Goal: Use online tool/utility: Utilize a website feature to perform a specific function

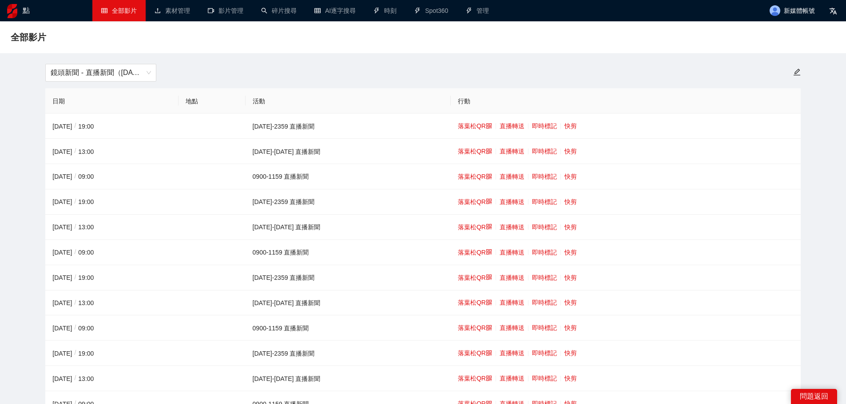
click at [115, 71] on font "鏡頭新聞 - 直播新聞（[DATE]-[DATE]）" at bounding box center [113, 73] width 124 height 8
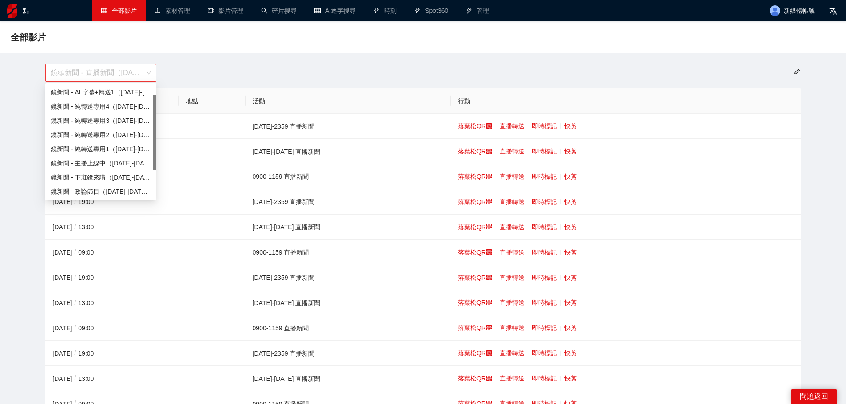
scroll to position [14, 0]
click at [115, 76] on font "鏡頭新聞 - 直播新聞（[DATE]-[DATE]）" at bounding box center [113, 73] width 124 height 8
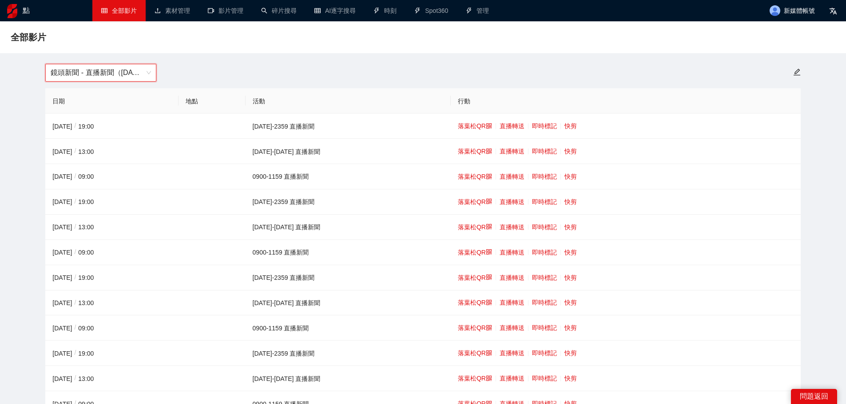
click at [129, 72] on font "鏡頭新聞 - 直播新聞（[DATE]-[DATE]）" at bounding box center [113, 73] width 124 height 8
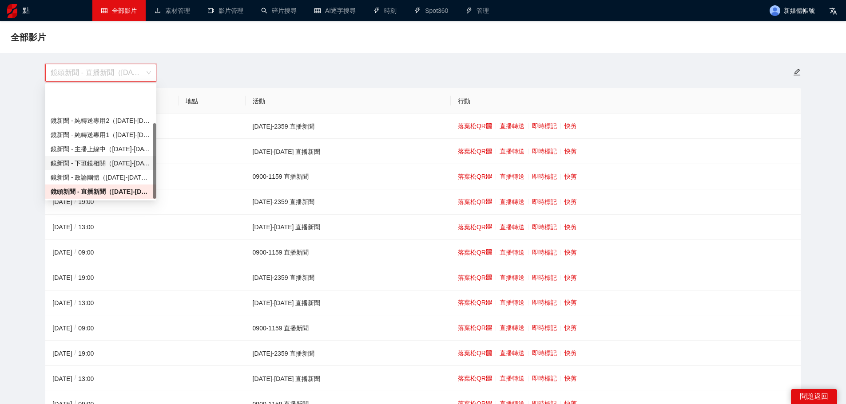
scroll to position [57, 0]
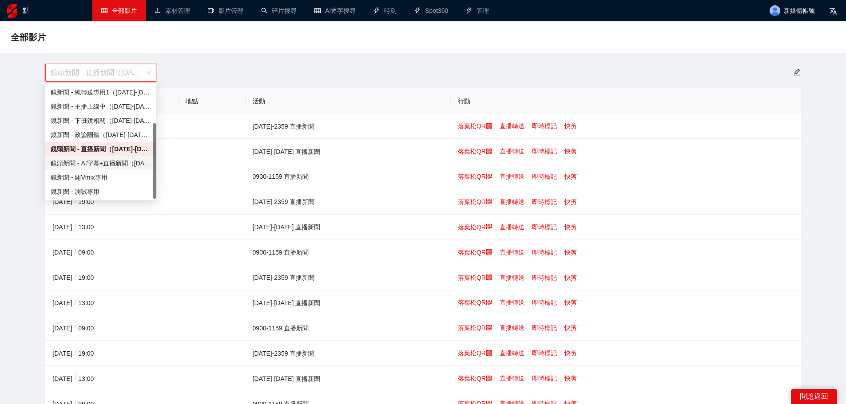
click at [114, 165] on font "鏡頭新聞 - AI字幕+直播新聞（[DATE]-[DATE]）" at bounding box center [116, 163] width 131 height 7
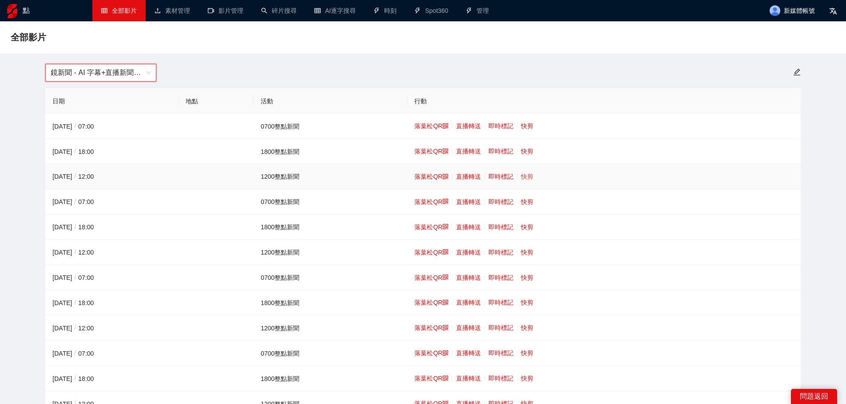
click at [527, 179] on font "快剪" at bounding box center [527, 176] width 12 height 7
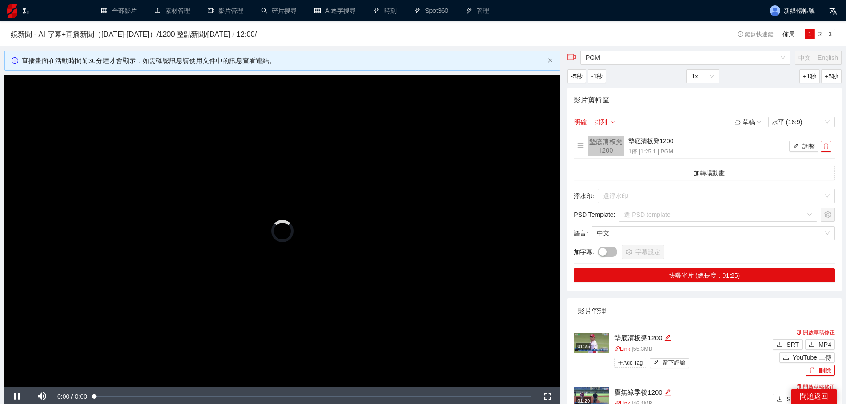
click at [361, 204] on video "Video Player" at bounding box center [281, 231] width 555 height 313
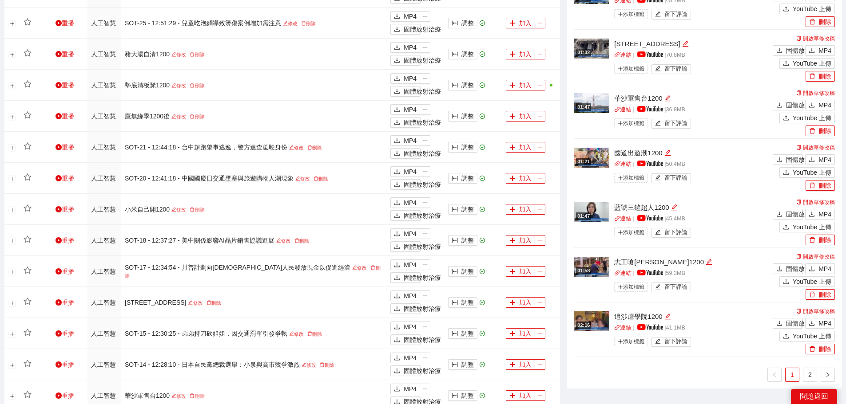
scroll to position [533, 0]
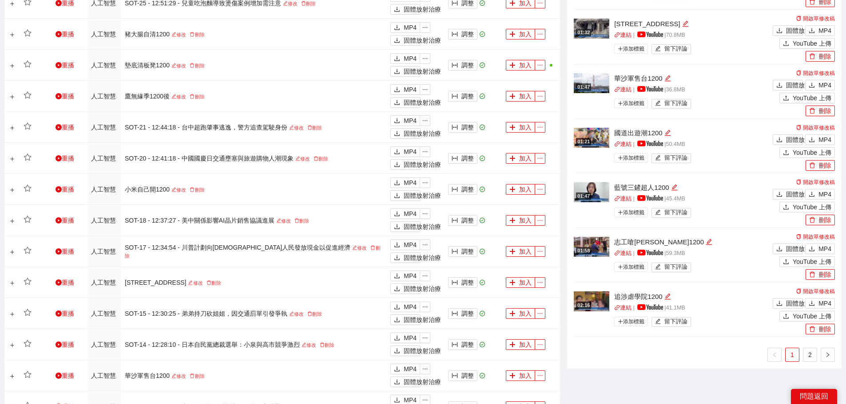
click at [801, 355] on ul "1 2" at bounding box center [704, 355] width 261 height 14
click at [806, 355] on link "2" at bounding box center [809, 355] width 13 height 13
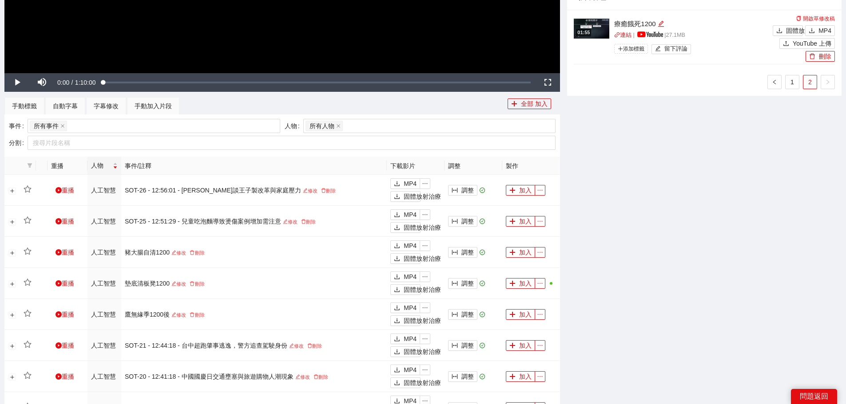
scroll to position [266, 0]
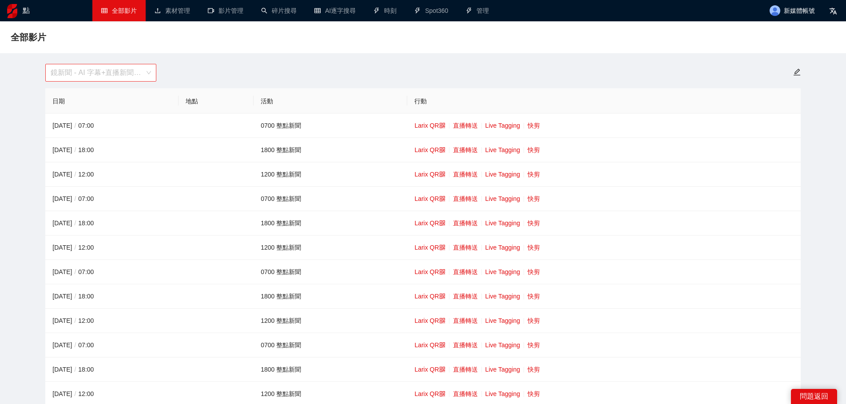
click at [87, 76] on span "鏡新聞 - AI 字幕+直播新聞（[DATE]-[DATE]）" at bounding box center [101, 72] width 100 height 17
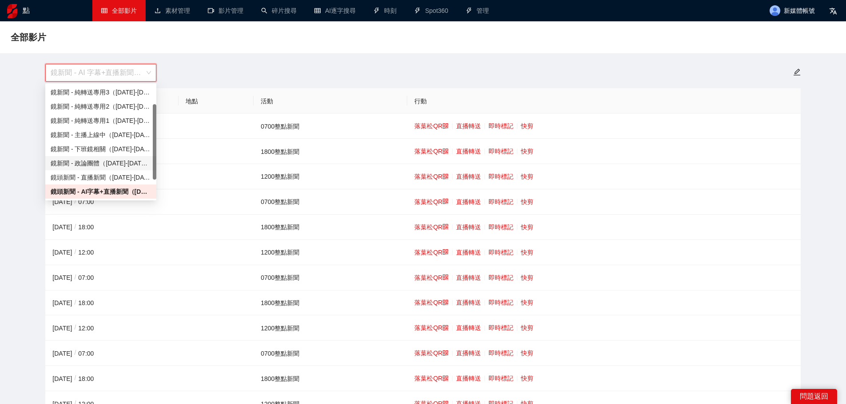
scroll to position [57, 0]
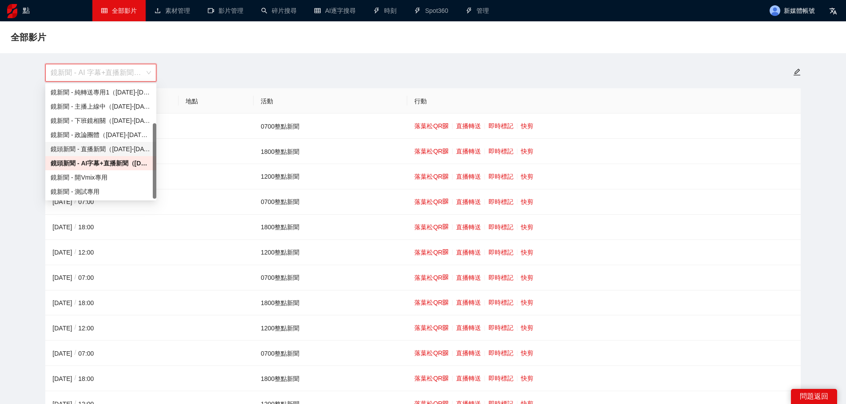
click at [111, 148] on font "鏡頭新聞 - 直播新聞（[DATE]-[DATE]）" at bounding box center [105, 149] width 109 height 7
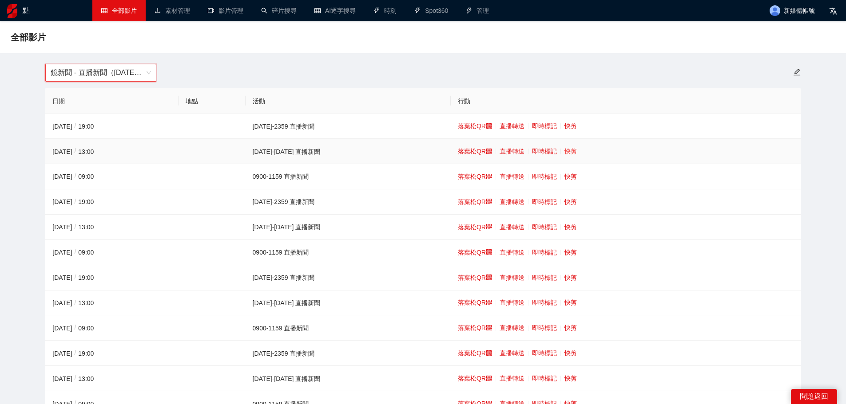
click at [564, 150] on font "快剪" at bounding box center [570, 151] width 12 height 7
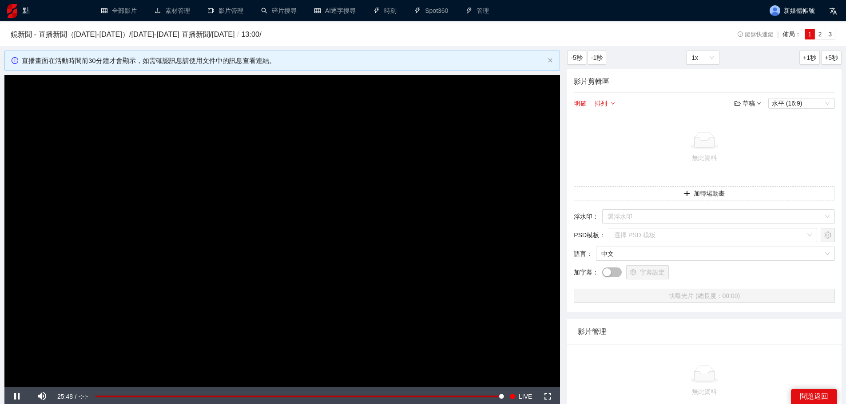
click at [365, 166] on video "Video Player" at bounding box center [281, 231] width 555 height 313
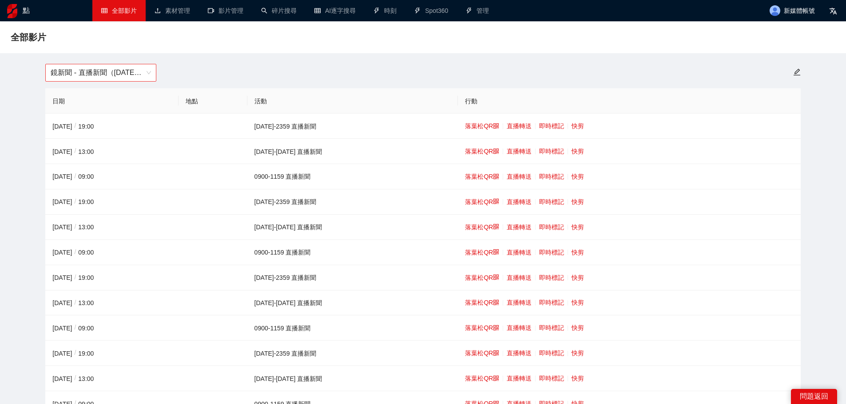
click at [116, 75] on span "鏡新聞 - 直播新聞（[DATE]-[DATE]）" at bounding box center [101, 72] width 100 height 17
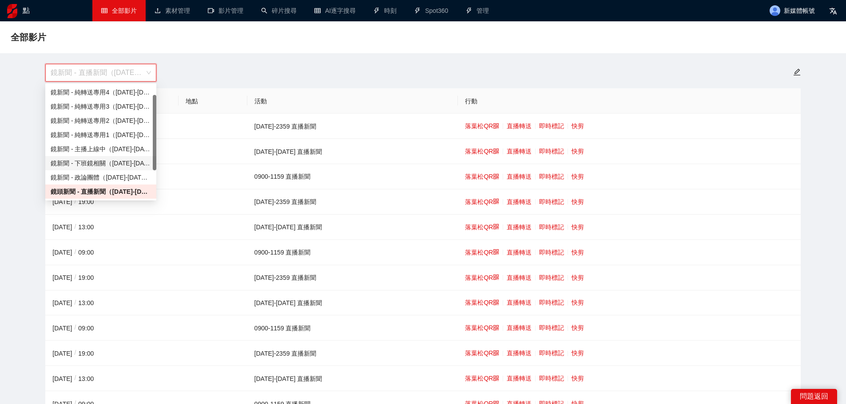
scroll to position [57, 0]
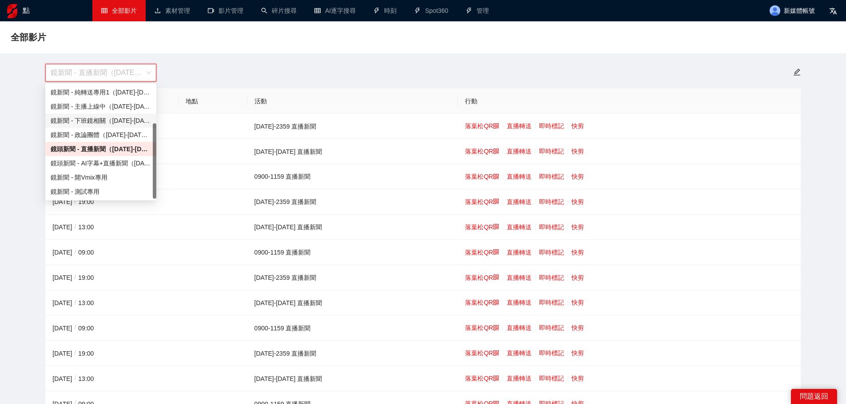
click at [99, 164] on font "鏡頭新聞 - AI字幕+直播新聞（[DATE]-[DATE]）" at bounding box center [116, 163] width 131 height 7
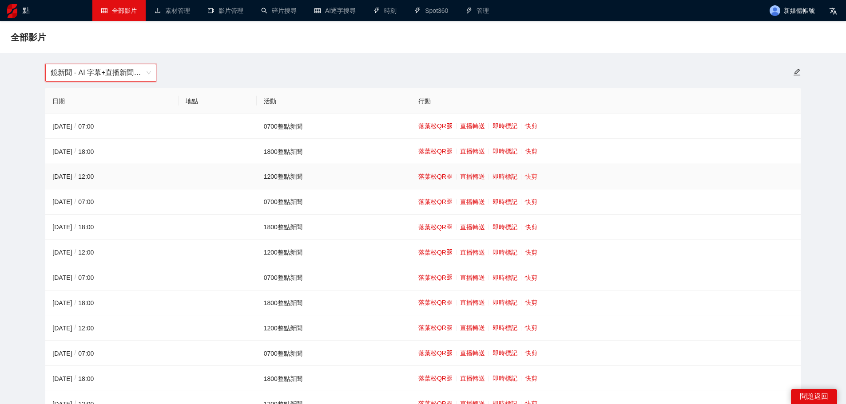
click at [527, 176] on font "快剪" at bounding box center [531, 176] width 12 height 7
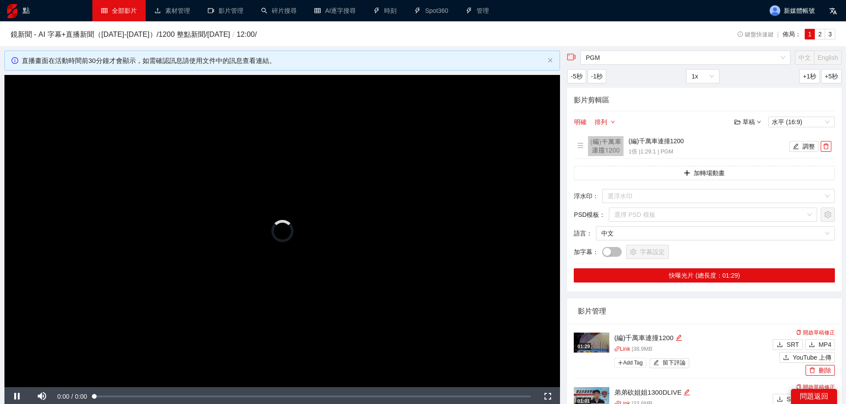
click at [429, 208] on video "Video Player" at bounding box center [281, 231] width 555 height 313
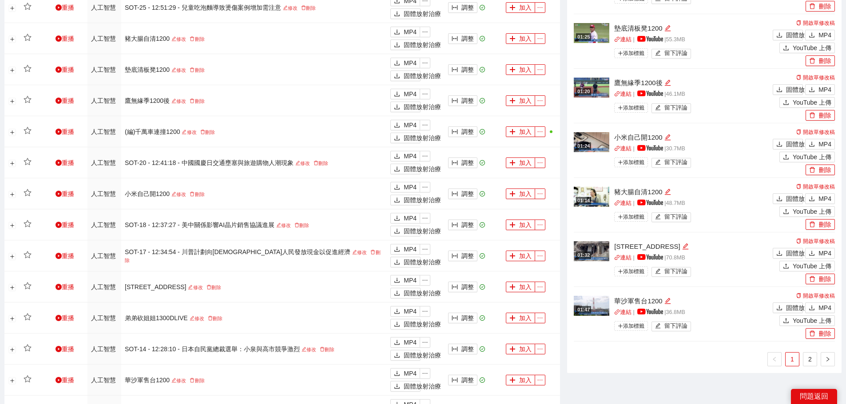
scroll to position [533, 0]
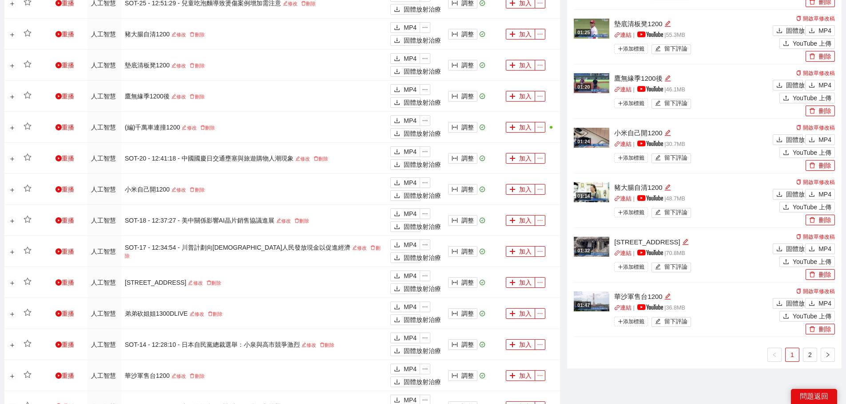
click at [703, 375] on div "鉑族金屬 中文 英語 -5秒 -1秒 1x +1秒 +5秒 影片剪輯區 明確 排列 草稿 水平 (16:9) (編)千萬車連撞1200 1倍 | 1:29.1…" at bounding box center [704, 59] width 282 height 1083
click at [809, 355] on font "2" at bounding box center [810, 355] width 4 height 7
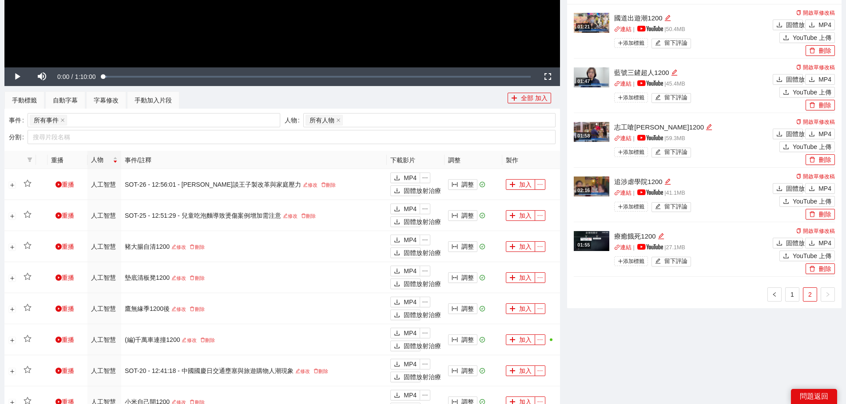
scroll to position [266, 0]
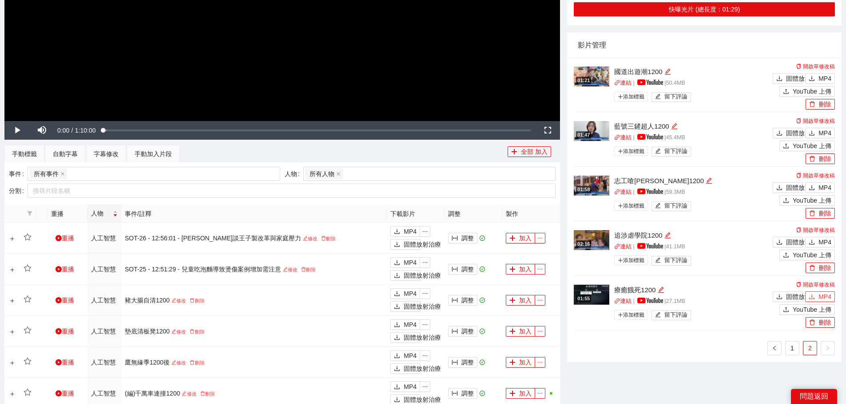
click at [820, 298] on font "MP4" at bounding box center [824, 296] width 13 height 7
click at [822, 240] on font "MP4" at bounding box center [824, 242] width 13 height 7
click at [820, 184] on font "MP4" at bounding box center [824, 187] width 13 height 7
click at [821, 128] on span "MP4" at bounding box center [824, 133] width 13 height 10
click at [825, 76] on font "MP4" at bounding box center [824, 78] width 13 height 7
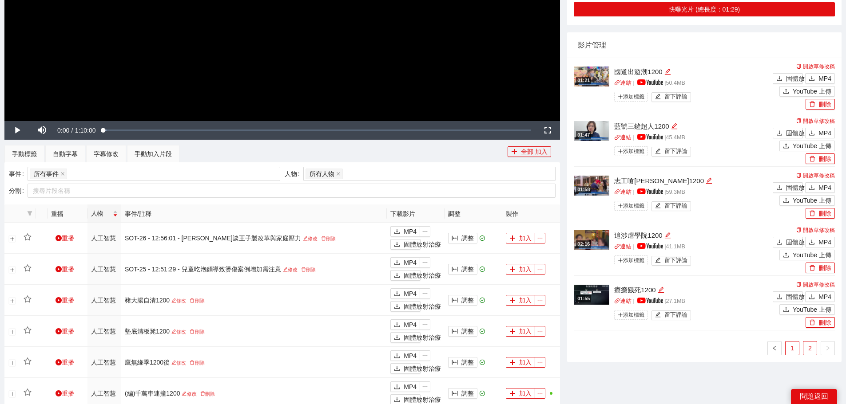
click at [794, 347] on link "1" at bounding box center [791, 348] width 13 height 13
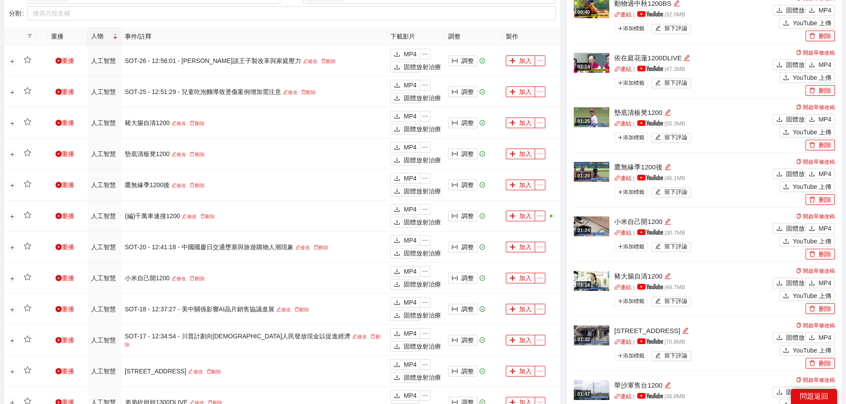
scroll to position [488, 0]
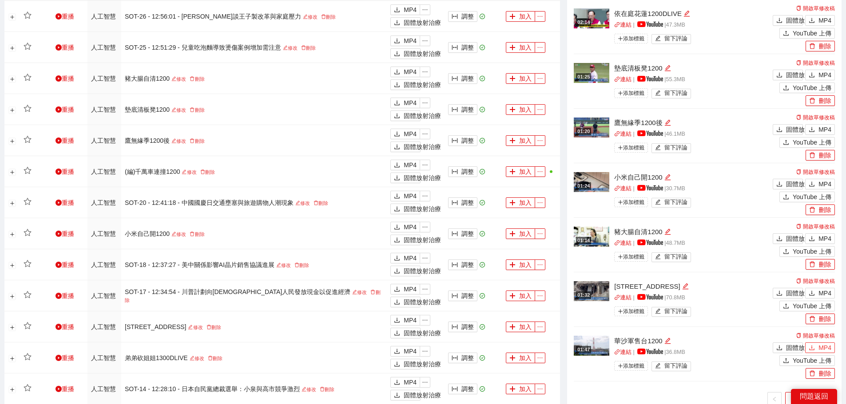
click at [818, 347] on button "MP4" at bounding box center [820, 348] width 30 height 11
